Goal: Use online tool/utility: Utilize a website feature to perform a specific function

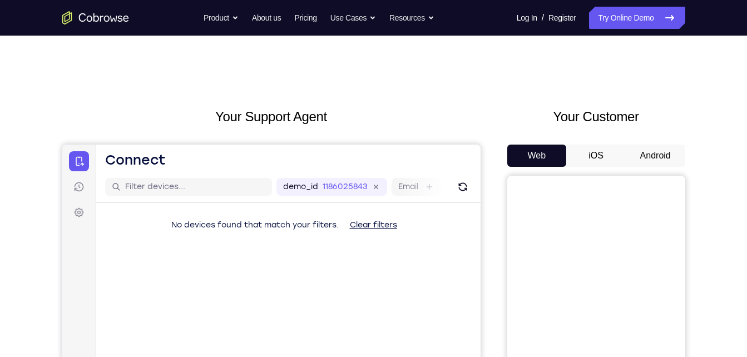
click at [660, 113] on h2 "Your Customer" at bounding box center [596, 117] width 178 height 20
click at [649, 154] on button "Android" at bounding box center [656, 156] width 60 height 22
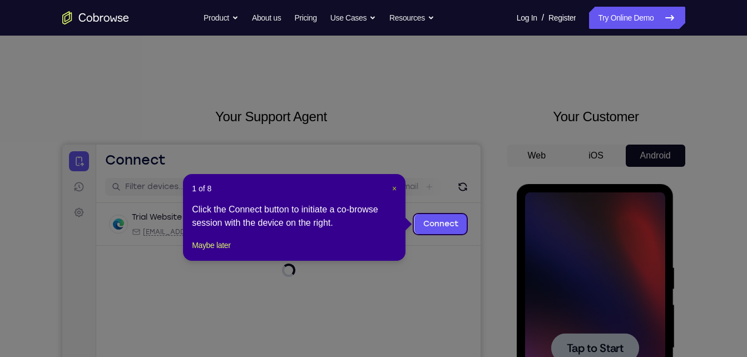
click at [392, 187] on span "×" at bounding box center [394, 188] width 4 height 9
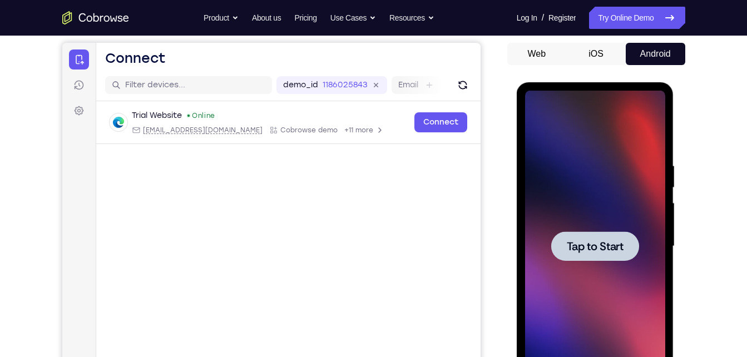
scroll to position [102, 0]
click at [593, 224] on div at bounding box center [595, 245] width 140 height 311
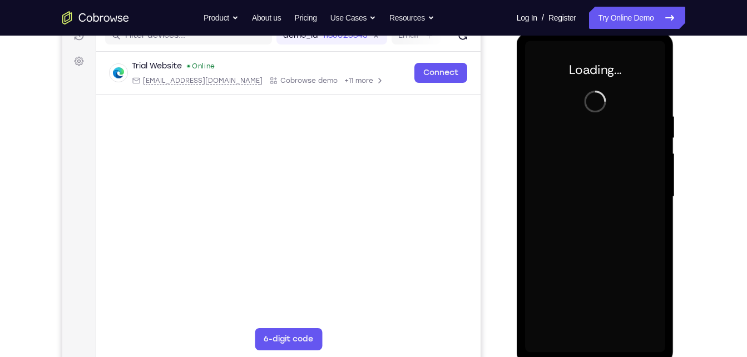
scroll to position [152, 0]
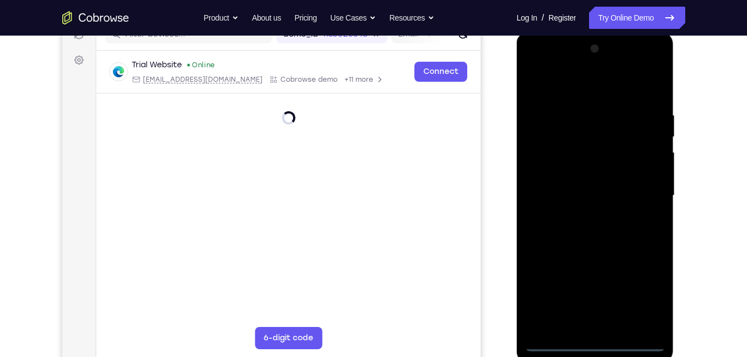
click at [595, 346] on div at bounding box center [595, 195] width 140 height 311
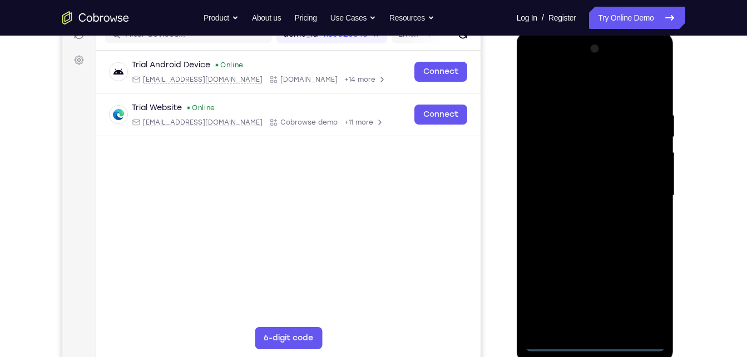
click at [595, 346] on div at bounding box center [595, 195] width 140 height 311
click at [645, 297] on div at bounding box center [595, 195] width 140 height 311
click at [593, 92] on div at bounding box center [595, 195] width 140 height 311
click at [642, 190] on div at bounding box center [595, 195] width 140 height 311
click at [583, 215] on div at bounding box center [595, 195] width 140 height 311
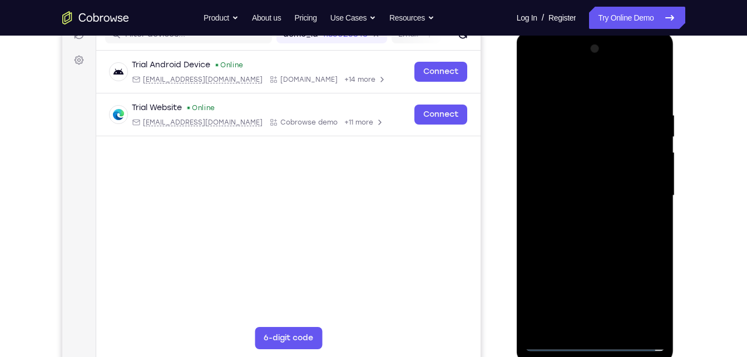
click at [576, 190] on div at bounding box center [595, 195] width 140 height 311
click at [568, 175] on div at bounding box center [595, 195] width 140 height 311
click at [593, 195] on div at bounding box center [595, 195] width 140 height 311
click at [580, 241] on div at bounding box center [595, 195] width 140 height 311
click at [556, 189] on div at bounding box center [595, 195] width 140 height 311
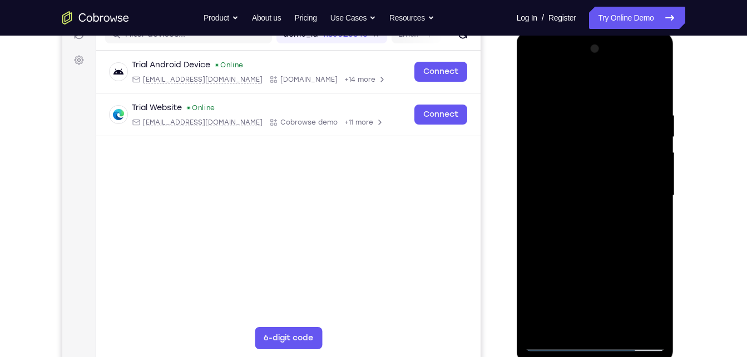
click at [585, 197] on div at bounding box center [595, 195] width 140 height 311
click at [620, 236] on div at bounding box center [595, 195] width 140 height 311
click at [654, 93] on div at bounding box center [595, 195] width 140 height 311
click at [581, 106] on div at bounding box center [595, 195] width 140 height 311
click at [654, 87] on div at bounding box center [595, 195] width 140 height 311
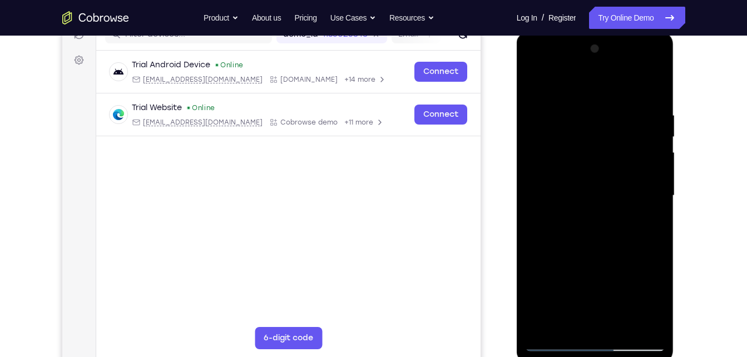
click at [622, 325] on div at bounding box center [595, 195] width 140 height 311
click at [591, 252] on div at bounding box center [595, 195] width 140 height 311
click at [593, 188] on div at bounding box center [595, 195] width 140 height 311
click at [533, 86] on div at bounding box center [595, 195] width 140 height 311
click at [583, 215] on div at bounding box center [595, 195] width 140 height 311
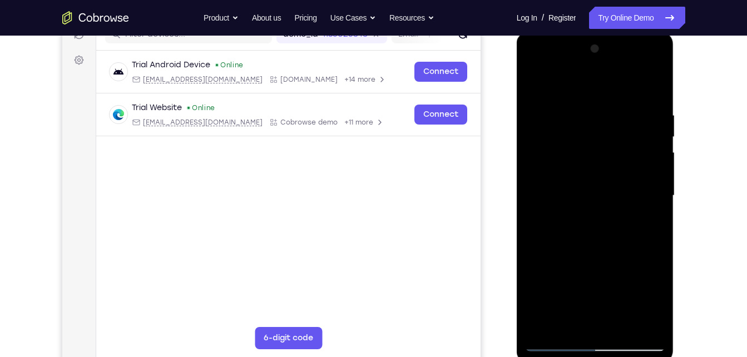
click at [532, 88] on div at bounding box center [595, 195] width 140 height 311
click at [583, 235] on div at bounding box center [595, 195] width 140 height 311
click at [535, 87] on div at bounding box center [595, 195] width 140 height 311
click at [589, 210] on div at bounding box center [595, 195] width 140 height 311
click at [563, 323] on div at bounding box center [595, 195] width 140 height 311
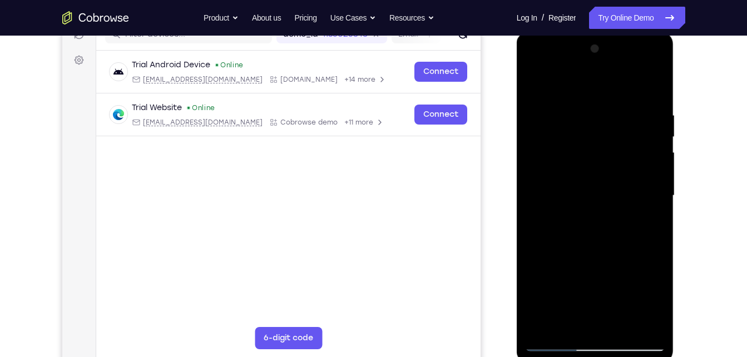
click at [535, 87] on div at bounding box center [595, 195] width 140 height 311
drag, startPoint x: 580, startPoint y: 303, endPoint x: 600, endPoint y: 170, distance: 135.1
click at [600, 170] on div at bounding box center [595, 195] width 140 height 311
drag, startPoint x: 575, startPoint y: 196, endPoint x: 645, endPoint y: 385, distance: 202.2
click at [645, 357] on html "Online web based iOS Simulators and Android Emulators. Run iPhone, iPad, Mobile…" at bounding box center [596, 199] width 159 height 334
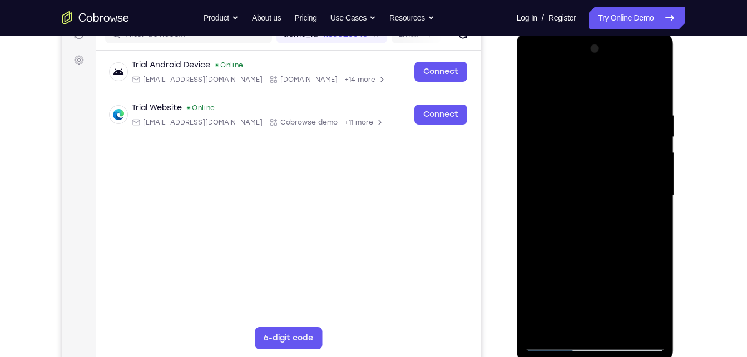
drag, startPoint x: 617, startPoint y: 198, endPoint x: 651, endPoint y: 337, distance: 142.6
click at [651, 337] on div at bounding box center [595, 195] width 140 height 311
drag, startPoint x: 598, startPoint y: 192, endPoint x: 612, endPoint y: 313, distance: 120.9
click at [612, 313] on div at bounding box center [595, 195] width 140 height 311
drag, startPoint x: 573, startPoint y: 189, endPoint x: 601, endPoint y: 304, distance: 118.4
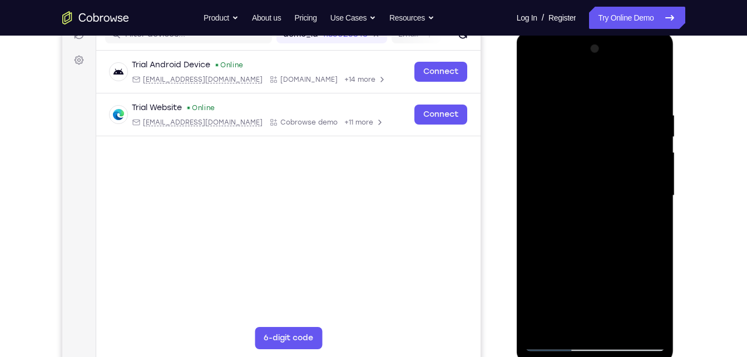
click at [601, 304] on div at bounding box center [595, 195] width 140 height 311
click at [536, 83] on div at bounding box center [595, 195] width 140 height 311
click at [583, 105] on div at bounding box center [595, 195] width 140 height 311
click at [540, 89] on div at bounding box center [595, 195] width 140 height 311
click at [612, 160] on div at bounding box center [595, 195] width 140 height 311
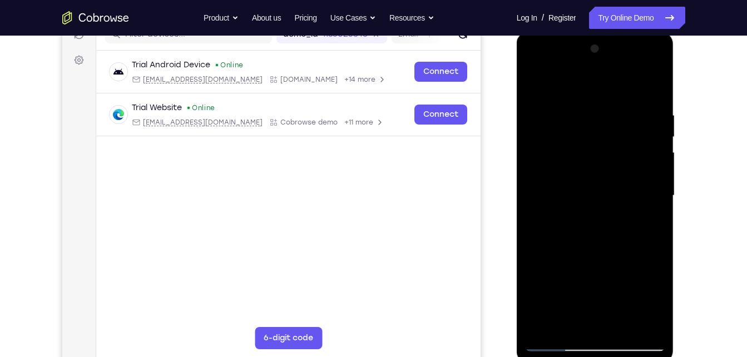
click at [534, 82] on div at bounding box center [595, 195] width 140 height 311
click at [653, 86] on div at bounding box center [595, 195] width 140 height 311
click at [620, 330] on div at bounding box center [595, 195] width 140 height 311
drag, startPoint x: 591, startPoint y: 268, endPoint x: 581, endPoint y: 177, distance: 91.2
click at [581, 177] on div at bounding box center [595, 195] width 140 height 311
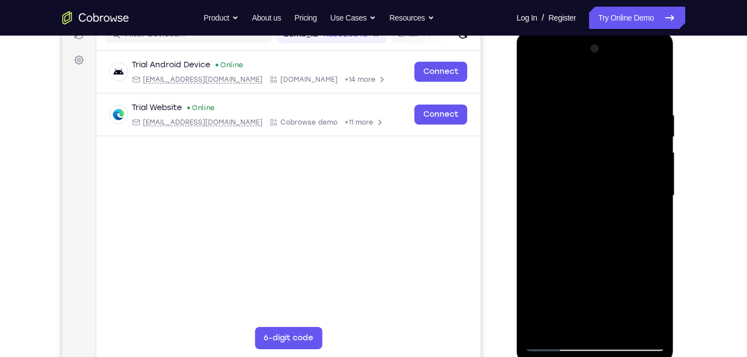
drag, startPoint x: 582, startPoint y: 280, endPoint x: 580, endPoint y: 207, distance: 72.9
click at [580, 207] on div at bounding box center [595, 195] width 140 height 311
click at [539, 85] on div at bounding box center [595, 195] width 140 height 311
click at [656, 85] on div at bounding box center [595, 195] width 140 height 311
click at [538, 110] on div at bounding box center [595, 195] width 140 height 311
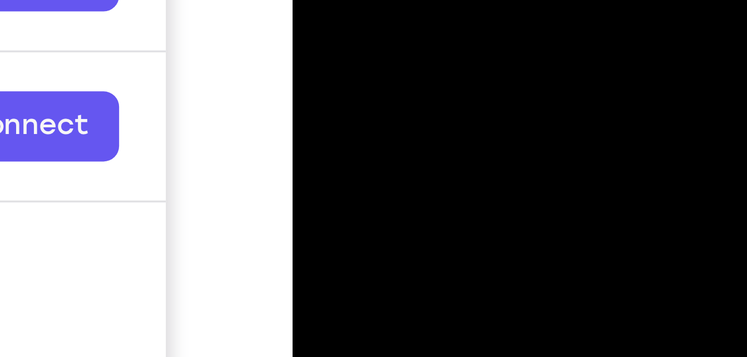
click at [392, 0] on div at bounding box center [370, 0] width 140 height 311
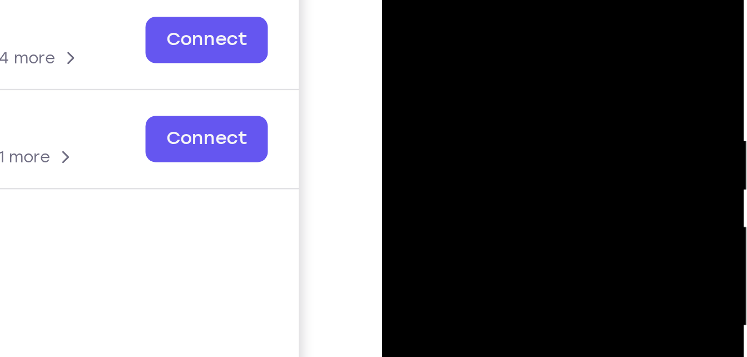
click at [399, 0] on div at bounding box center [460, 111] width 140 height 311
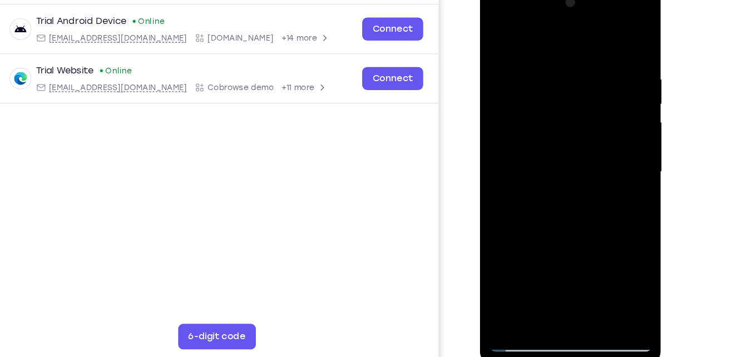
scroll to position [150, 0]
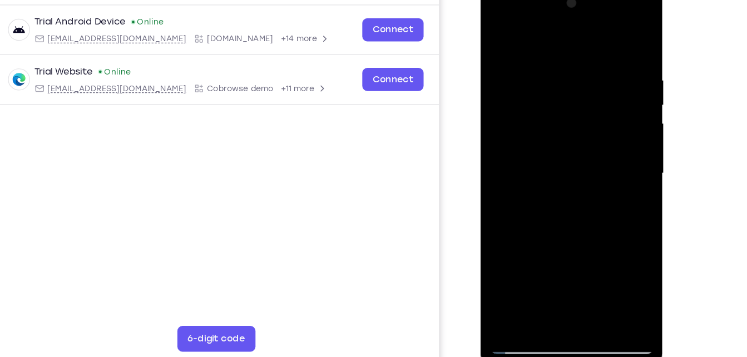
click at [497, 33] on div at bounding box center [559, 147] width 140 height 311
click at [621, 264] on div at bounding box center [559, 147] width 140 height 311
click at [586, 275] on div at bounding box center [559, 147] width 140 height 311
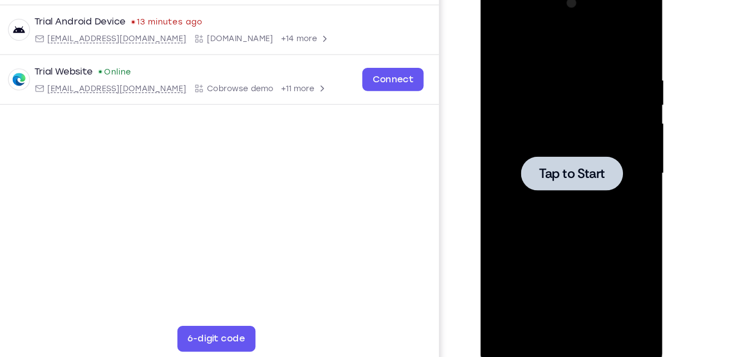
click at [610, 165] on div at bounding box center [559, 147] width 140 height 311
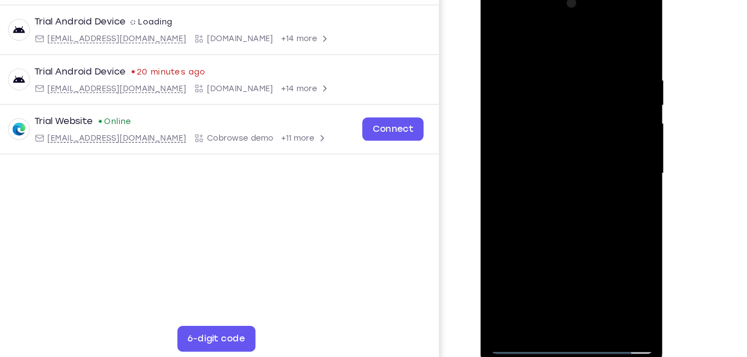
click at [554, 293] on div at bounding box center [559, 147] width 140 height 311
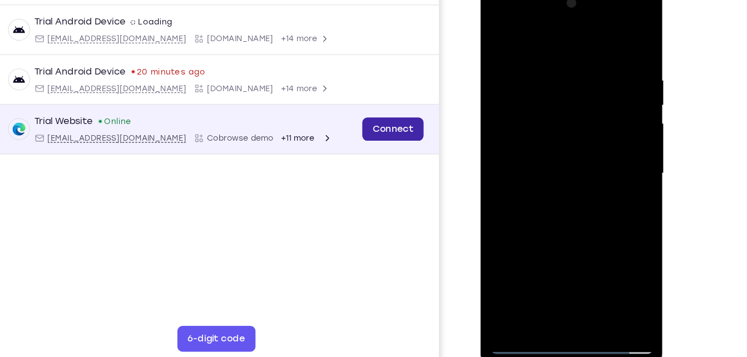
click at [353, 108] on link "Connect" at bounding box center [331, 103] width 53 height 20
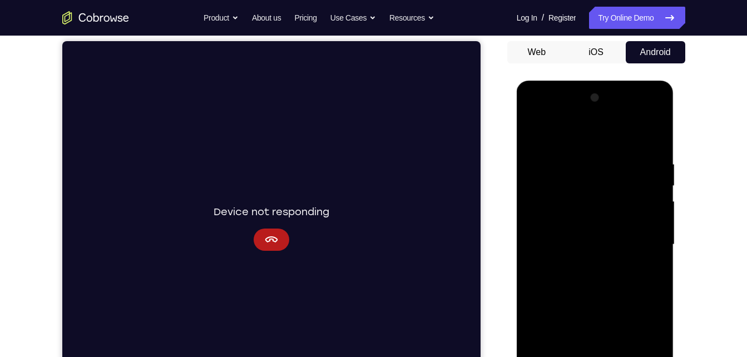
scroll to position [90, 0]
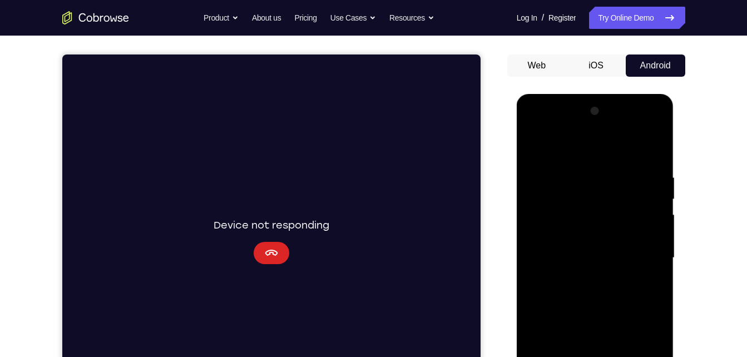
click at [259, 259] on button "Cancel" at bounding box center [271, 253] width 36 height 22
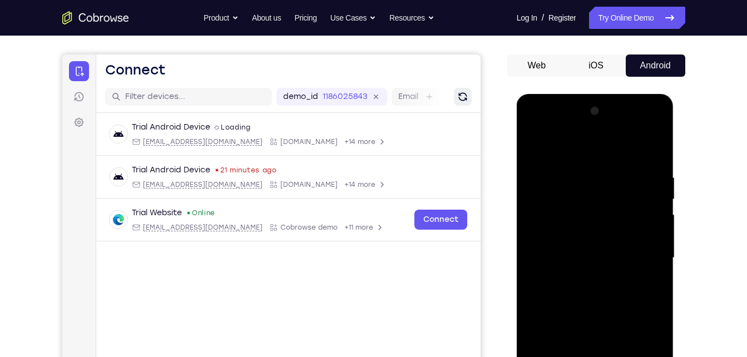
click at [466, 93] on icon "Refresh" at bounding box center [462, 96] width 11 height 11
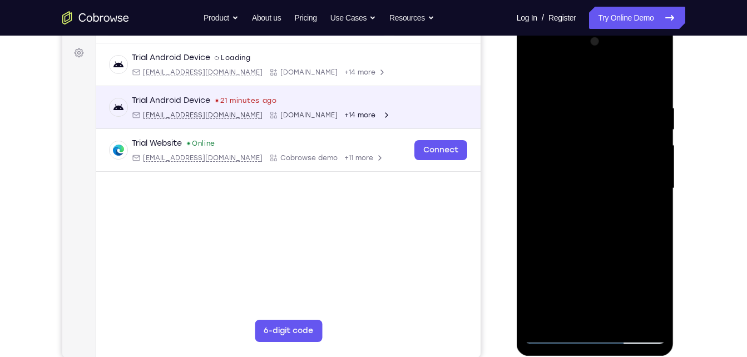
scroll to position [0, 0]
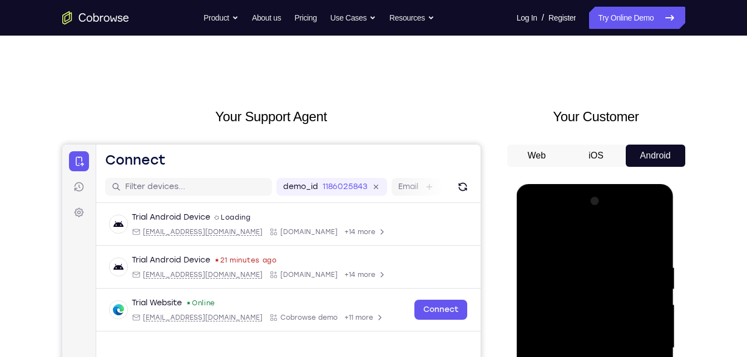
click at [597, 149] on button "iOS" at bounding box center [596, 156] width 60 height 22
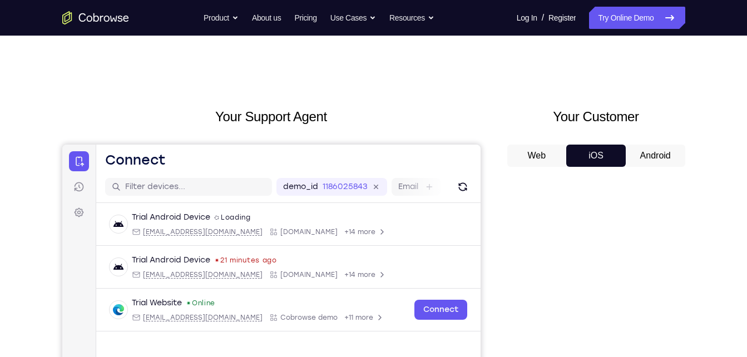
click at [156, 75] on button "Android" at bounding box center [154, 73] width 4 height 4
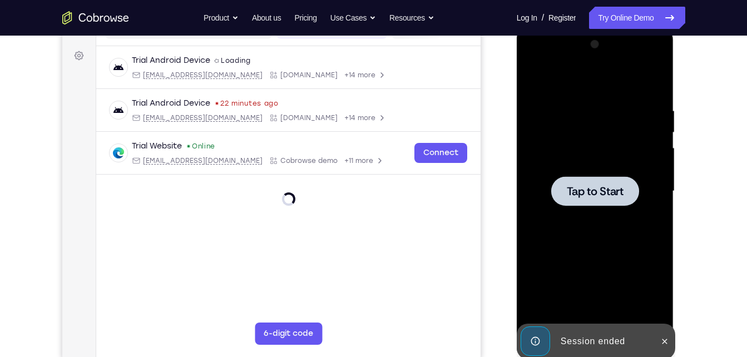
click at [536, 209] on div at bounding box center [595, 191] width 140 height 311
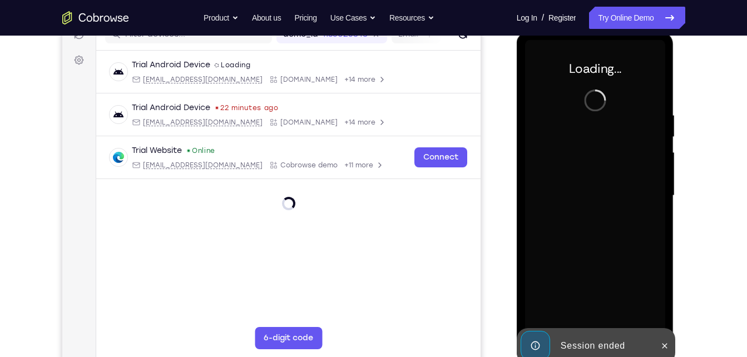
scroll to position [152, 0]
click at [662, 342] on icon at bounding box center [664, 346] width 9 height 9
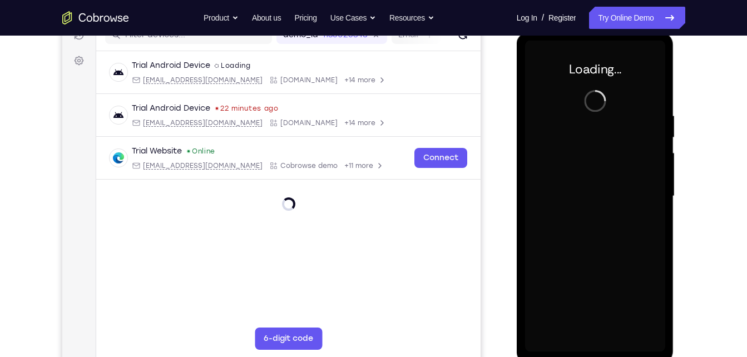
click at [662, 342] on div at bounding box center [595, 196] width 140 height 311
